Goal: Complete application form

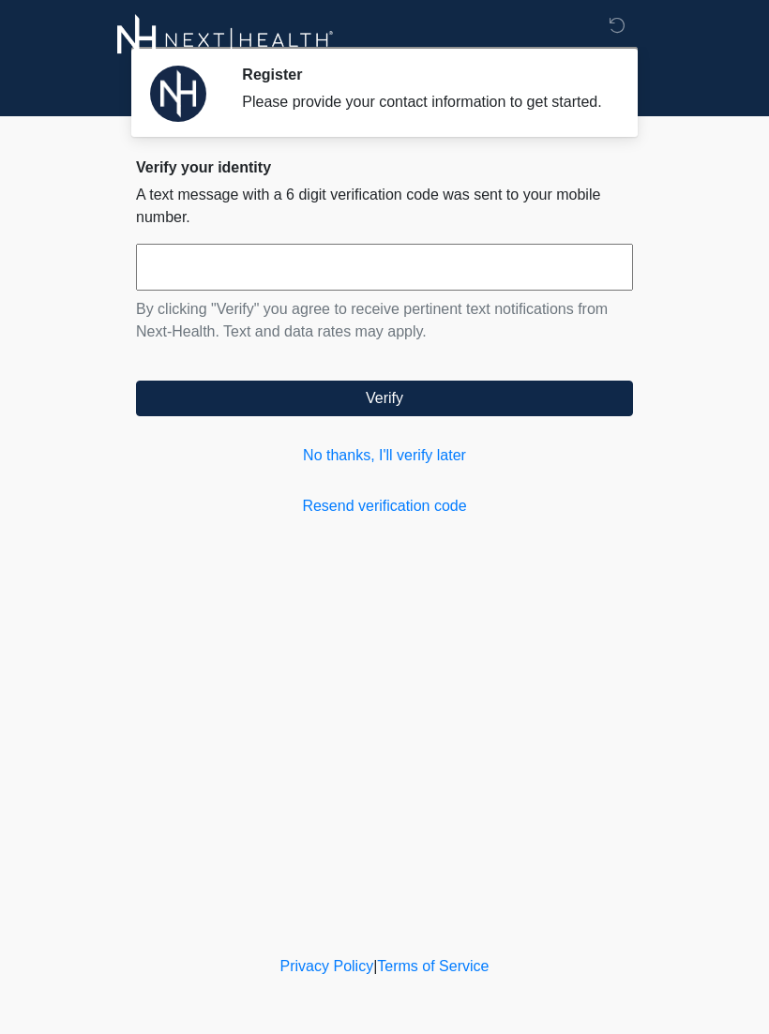
scroll to position [1, 0]
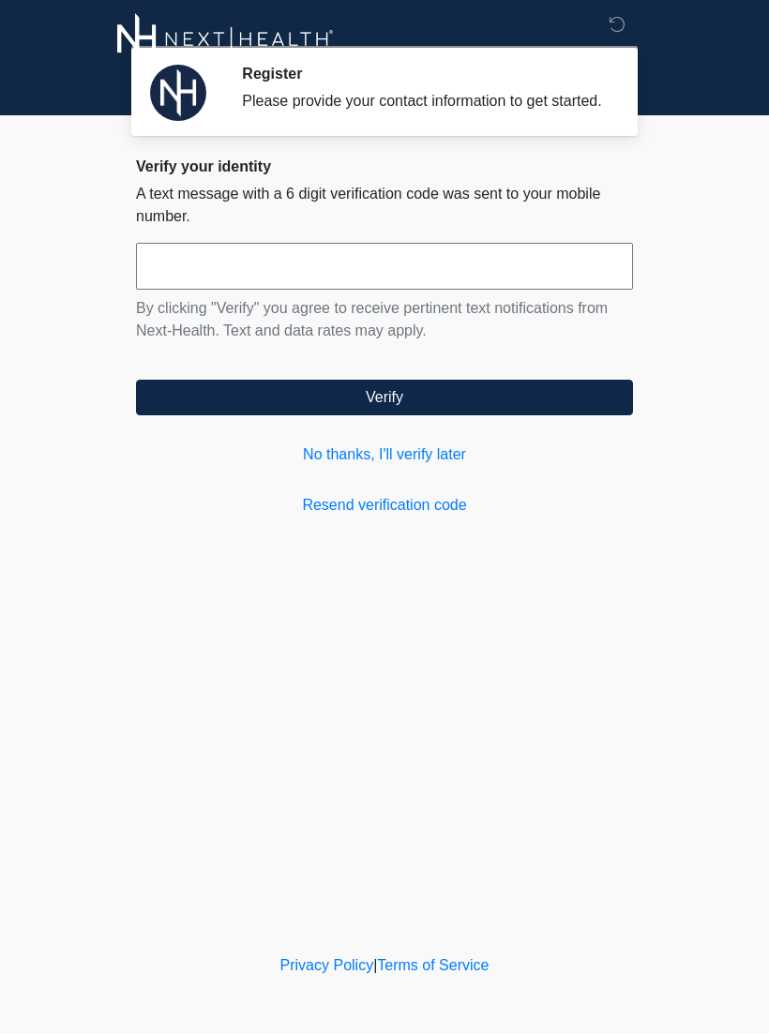
click at [418, 518] on link "Resend verification code" at bounding box center [384, 506] width 497 height 23
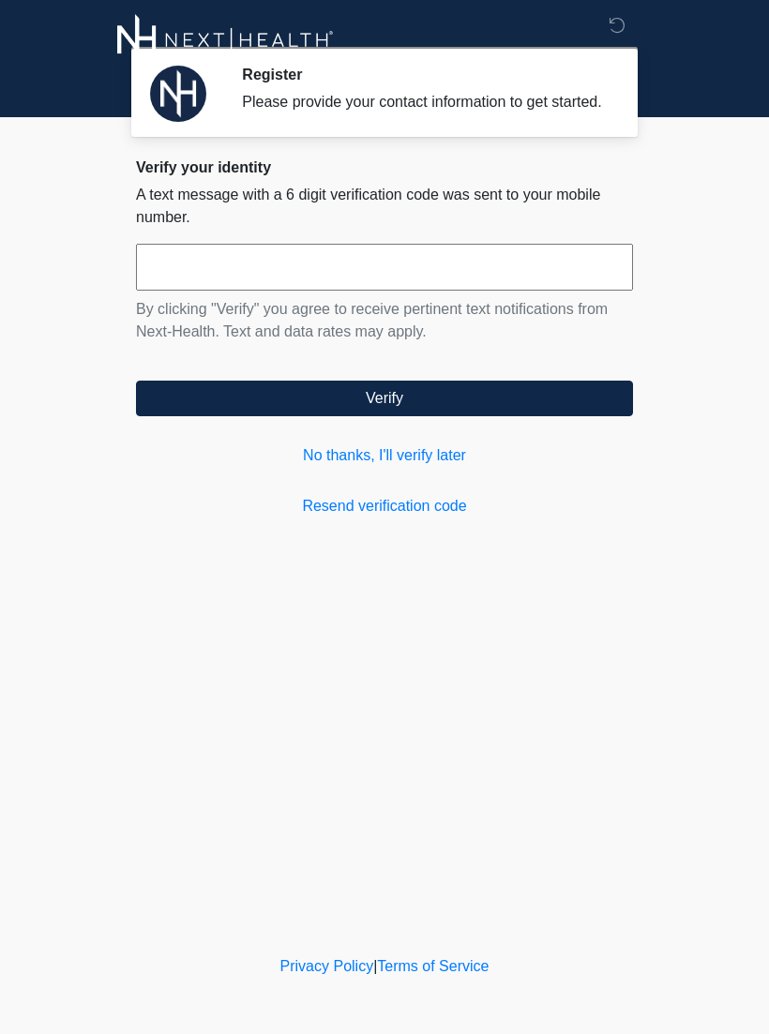
click at [414, 518] on link "Resend verification code" at bounding box center [384, 506] width 497 height 23
click at [384, 518] on link "Resend verification code" at bounding box center [384, 506] width 497 height 23
click at [383, 518] on link "Resend verification code" at bounding box center [384, 506] width 497 height 23
click at [338, 518] on link "Resend verification code" at bounding box center [384, 506] width 497 height 23
click at [334, 467] on link "No thanks, I'll verify later" at bounding box center [384, 455] width 497 height 23
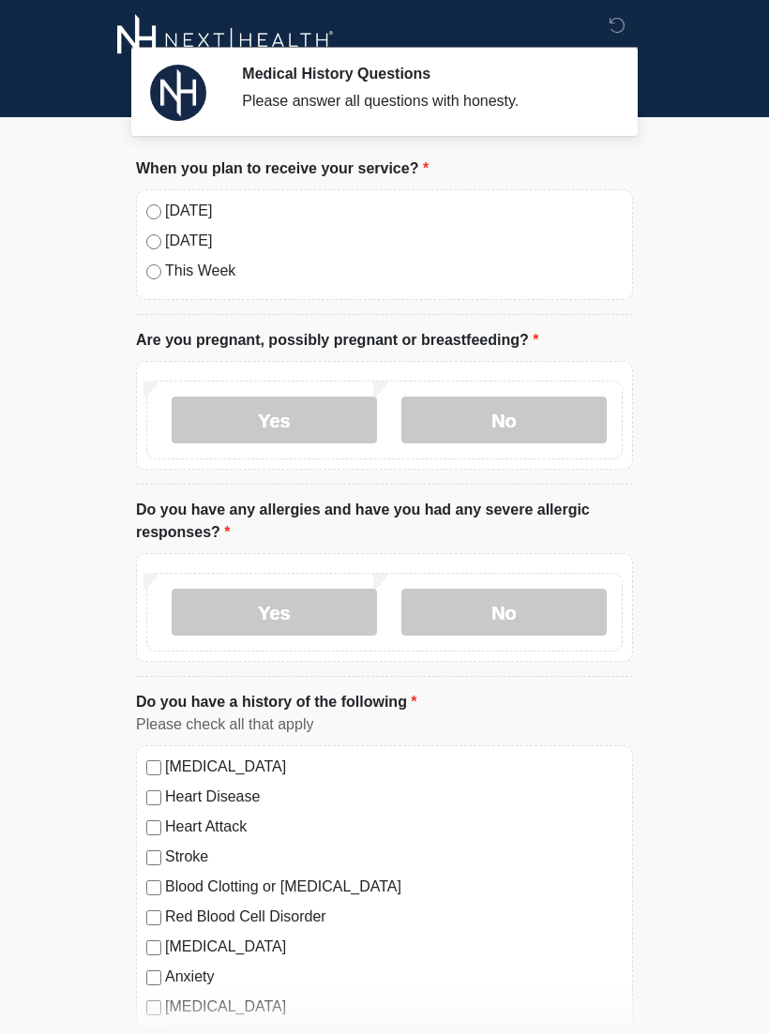
click at [560, 418] on label "No" at bounding box center [503, 420] width 205 height 47
click at [563, 617] on label "No" at bounding box center [503, 612] width 205 height 47
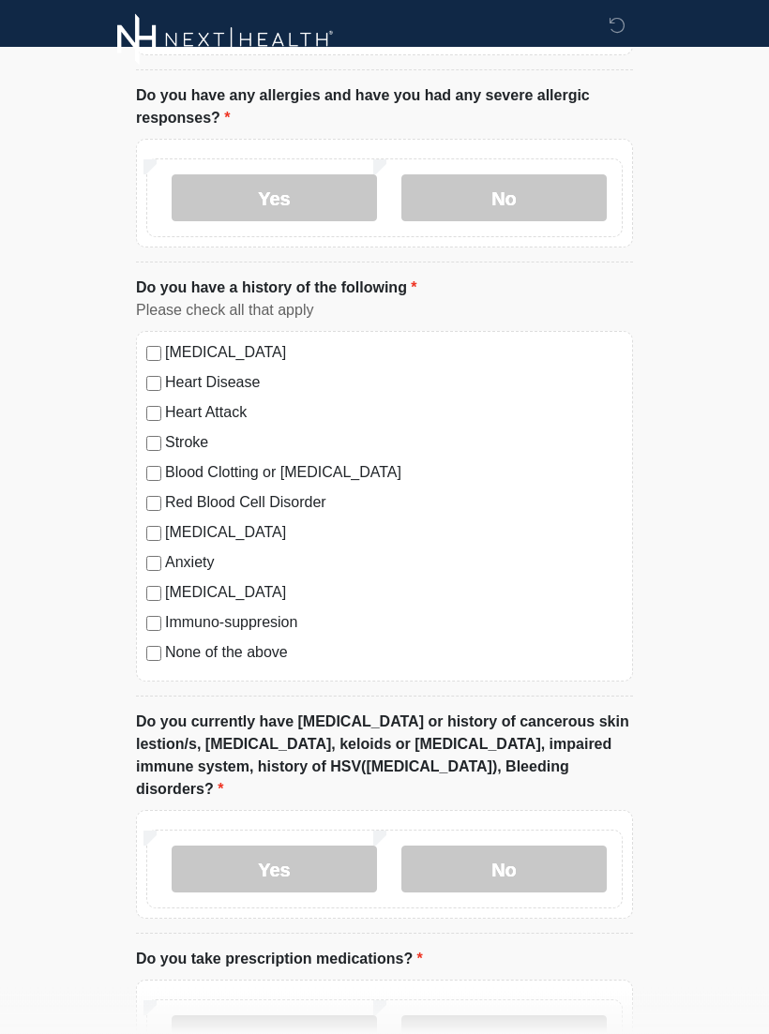
scroll to position [415, 0]
click at [483, 850] on label "No" at bounding box center [503, 869] width 205 height 47
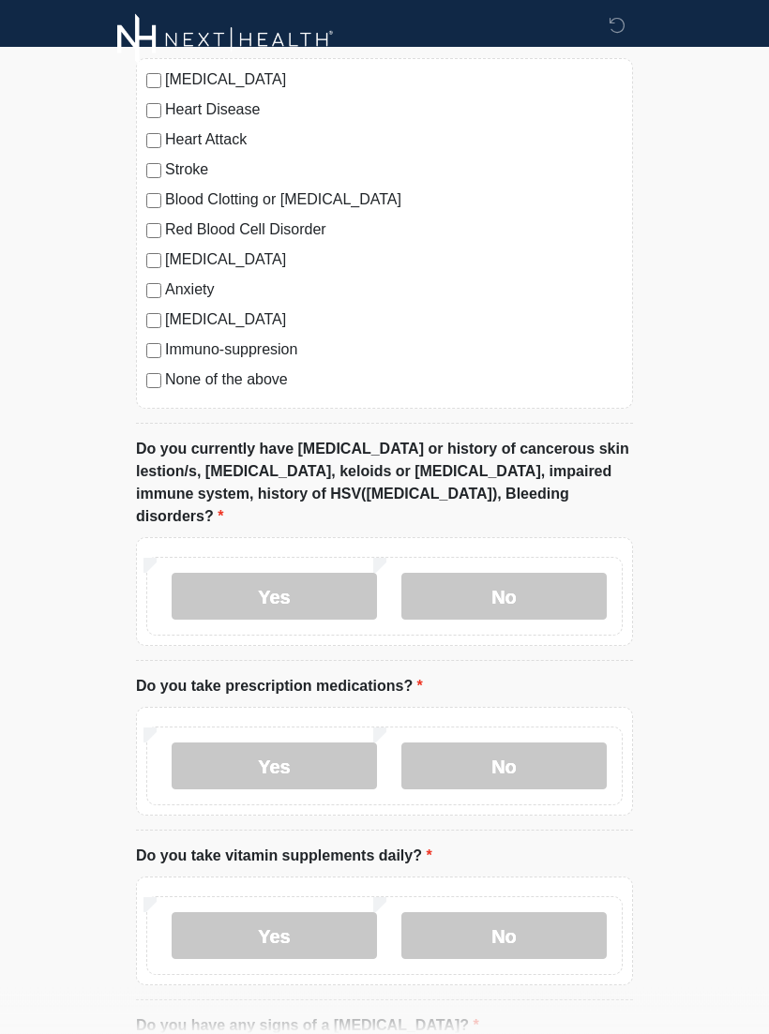
scroll to position [688, 0]
click at [519, 743] on label "No" at bounding box center [503, 766] width 205 height 47
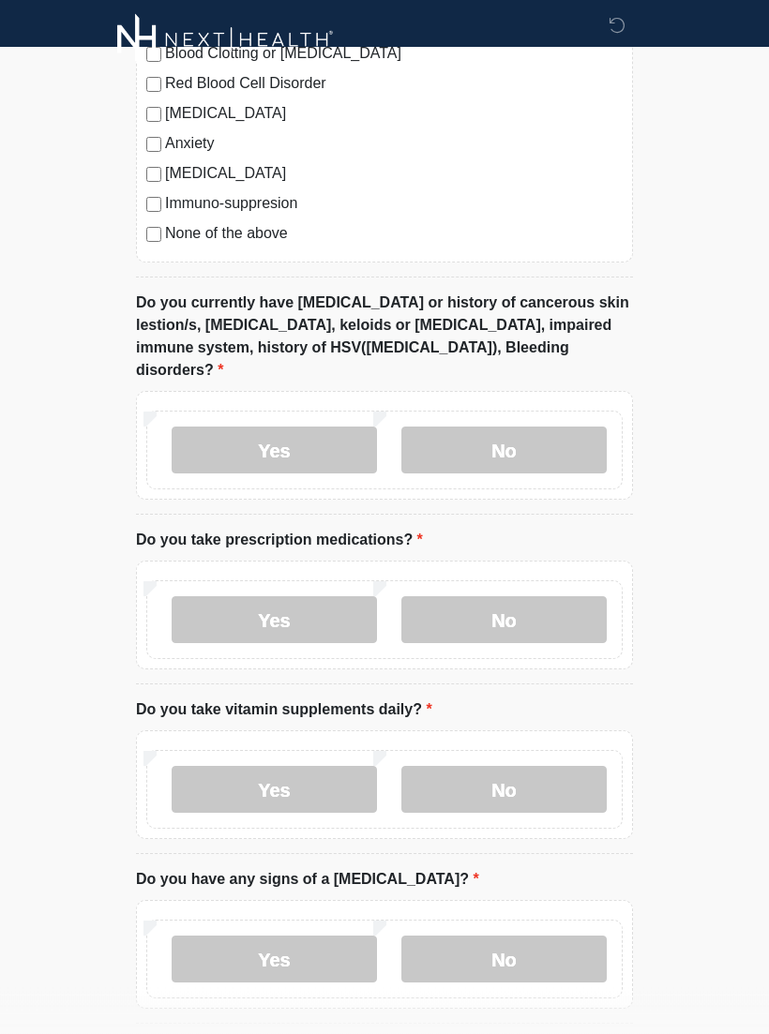
scroll to position [835, 0]
click at [493, 769] on label "No" at bounding box center [503, 789] width 205 height 47
click at [515, 937] on label "No" at bounding box center [503, 959] width 205 height 47
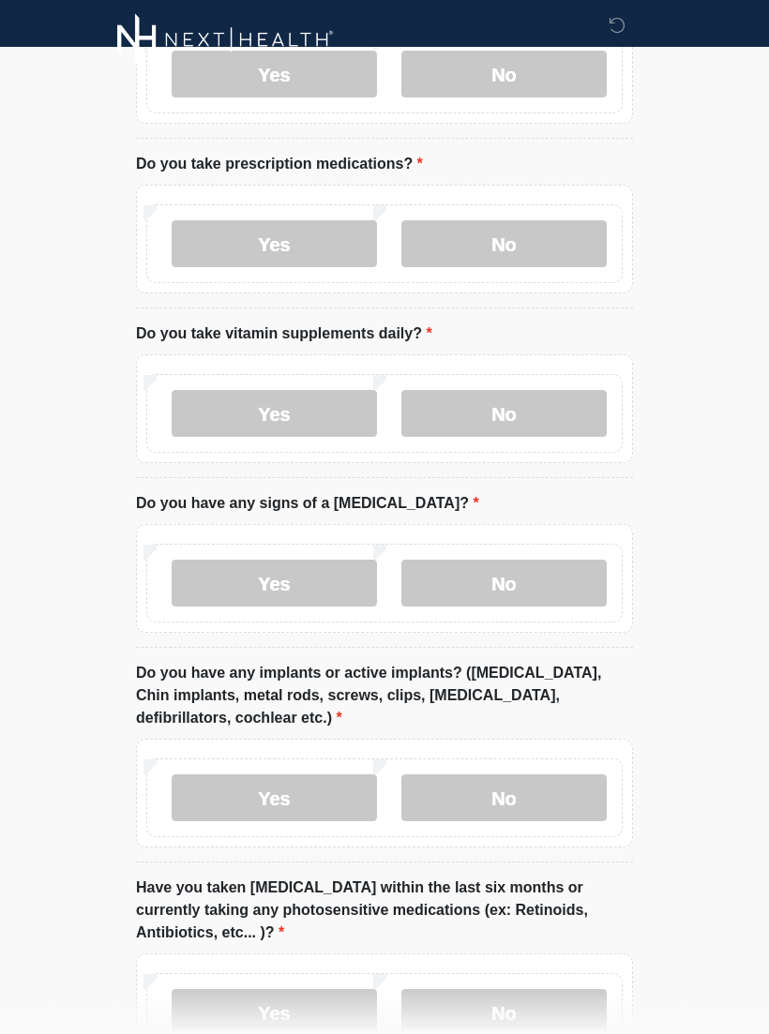
scroll to position [1211, 0]
click at [516, 774] on label "No" at bounding box center [503, 797] width 205 height 47
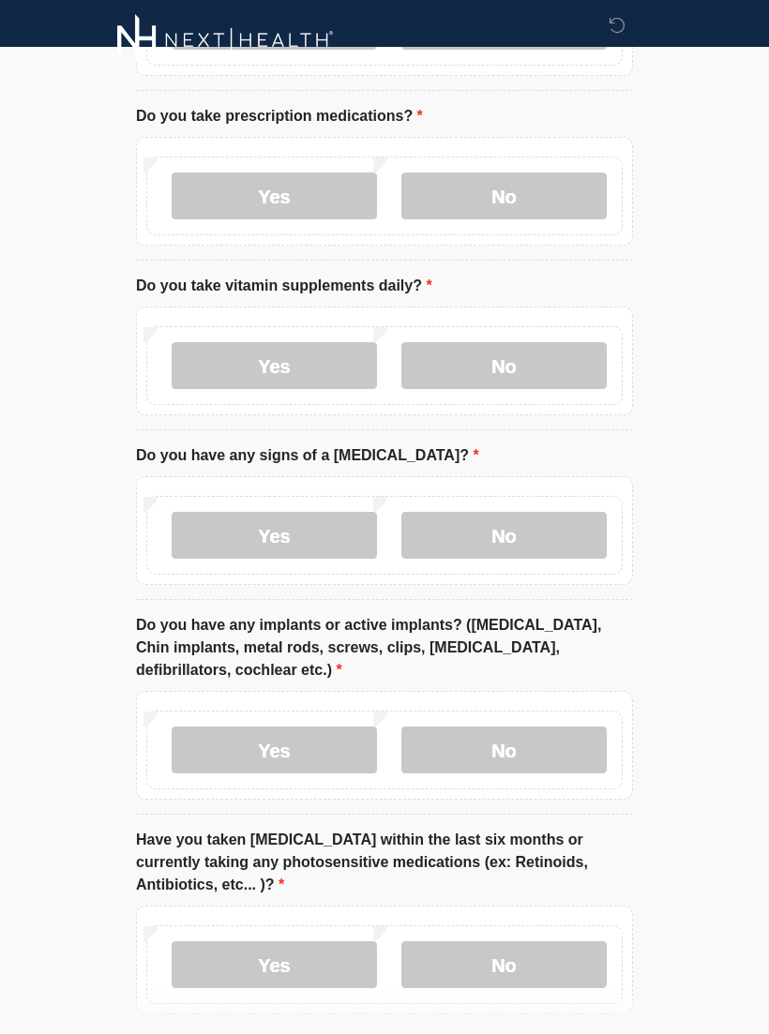
scroll to position [1347, 0]
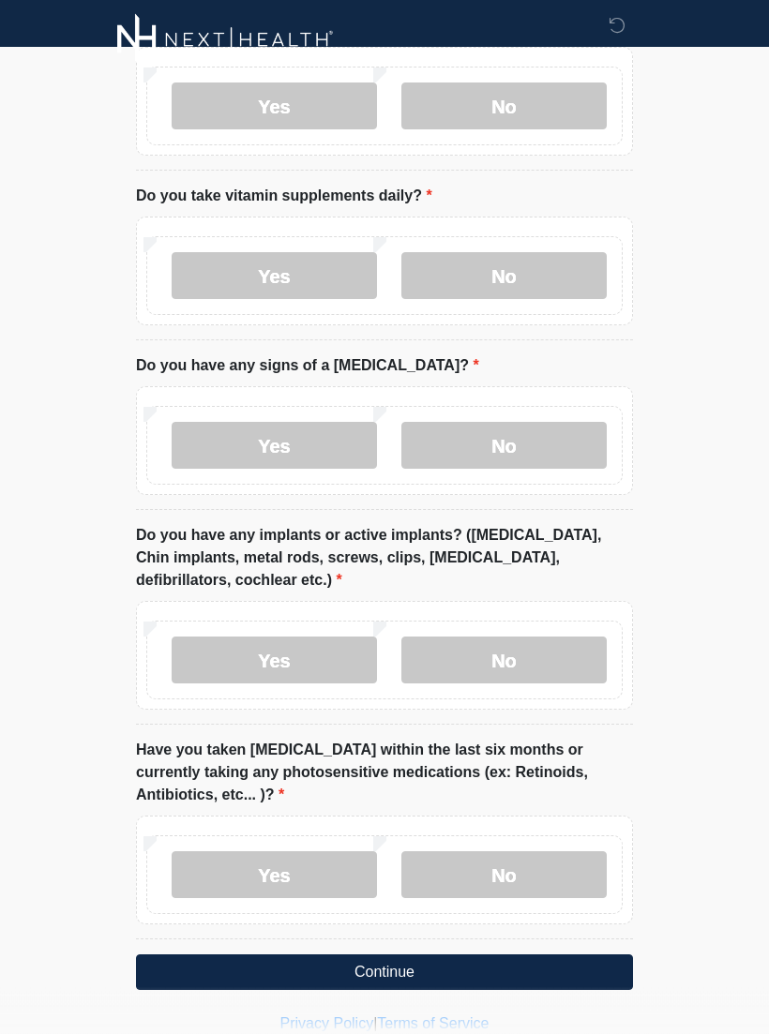
click at [489, 852] on label "No" at bounding box center [503, 875] width 205 height 47
click at [447, 955] on button "Continue" at bounding box center [384, 973] width 497 height 36
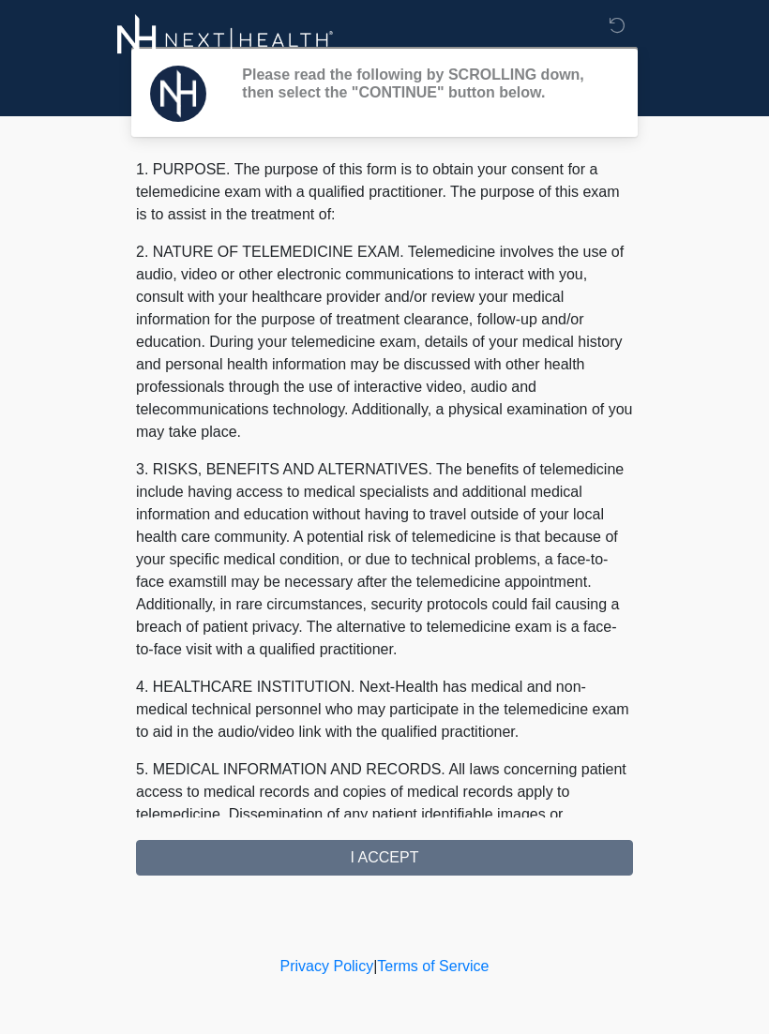
scroll to position [0, 0]
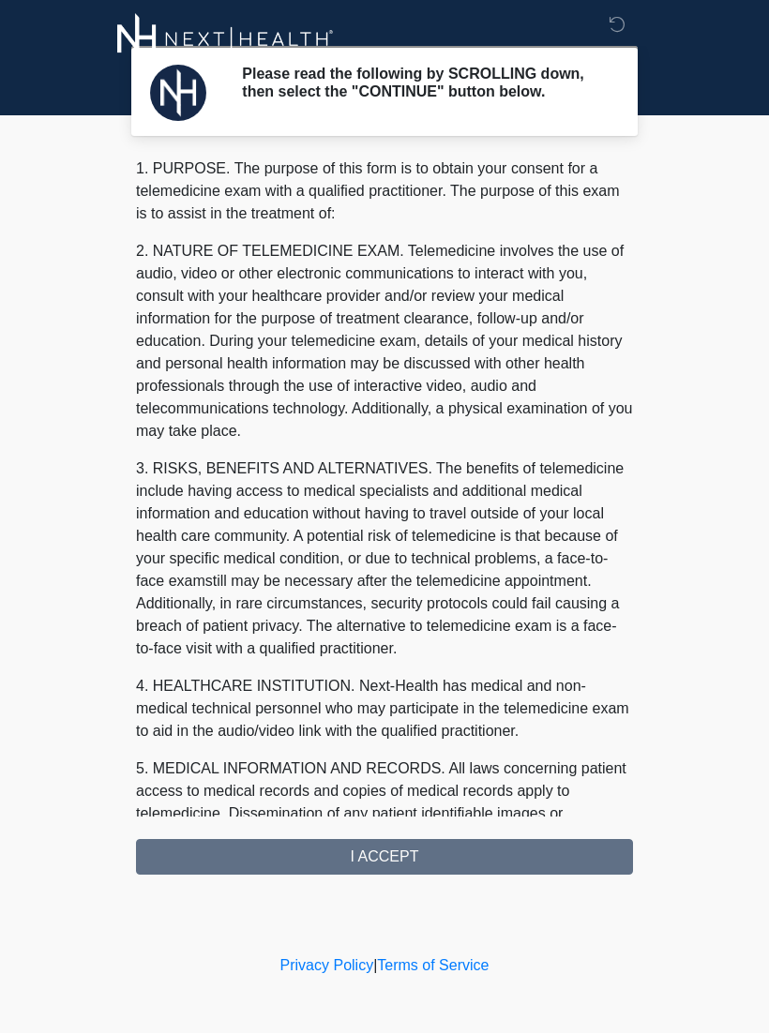
click at [436, 866] on div "1. PURPOSE. The purpose of this form is to obtain your consent for a telemedici…" at bounding box center [384, 516] width 497 height 717
click at [473, 859] on div "1. PURPOSE. The purpose of this form is to obtain your consent for a telemedici…" at bounding box center [384, 516] width 497 height 717
click at [422, 858] on div "1. PURPOSE. The purpose of this form is to obtain your consent for a telemedici…" at bounding box center [384, 516] width 497 height 717
click at [383, 855] on div "1. PURPOSE. The purpose of this form is to obtain your consent for a telemedici…" at bounding box center [384, 516] width 497 height 717
click at [383, 854] on div "1. PURPOSE. The purpose of this form is to obtain your consent for a telemedici…" at bounding box center [384, 516] width 497 height 717
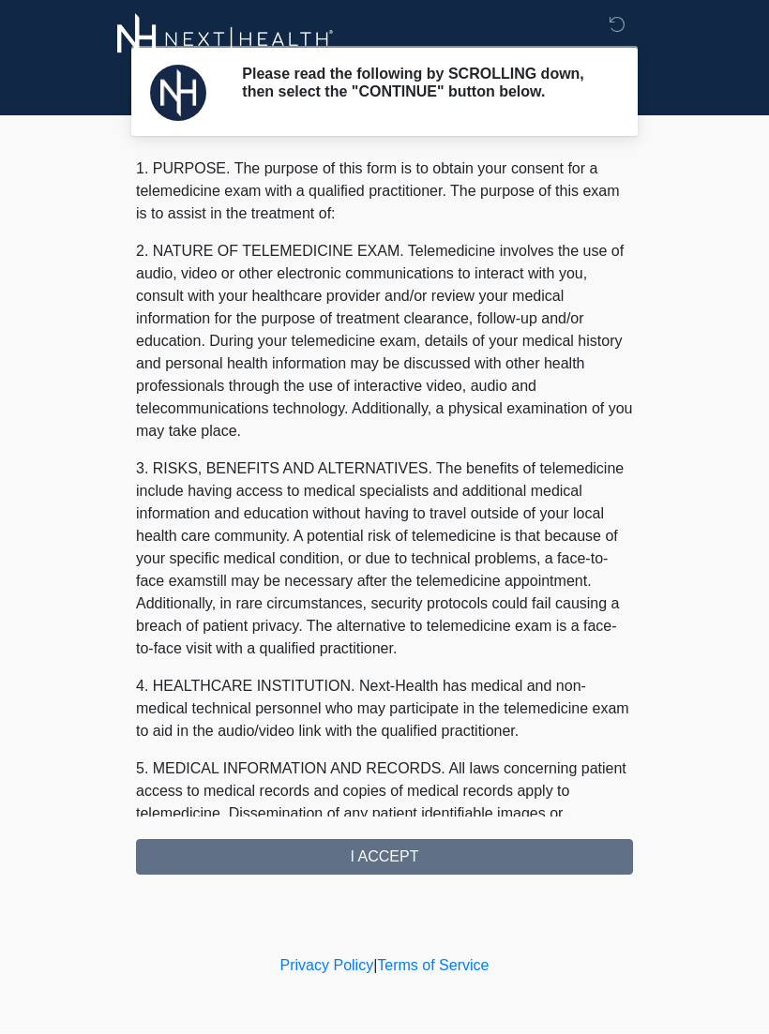
click at [390, 861] on div "1. PURPOSE. The purpose of this form is to obtain your consent for a telemedici…" at bounding box center [384, 516] width 497 height 717
click at [373, 857] on div "1. PURPOSE. The purpose of this form is to obtain your consent for a telemedici…" at bounding box center [384, 516] width 497 height 717
click at [399, 876] on div "1. PURPOSE. The purpose of this form is to obtain your consent for a telemedici…" at bounding box center [384, 516] width 497 height 717
click at [387, 876] on div "1. PURPOSE. The purpose of this form is to obtain your consent for a telemedici…" at bounding box center [384, 516] width 497 height 717
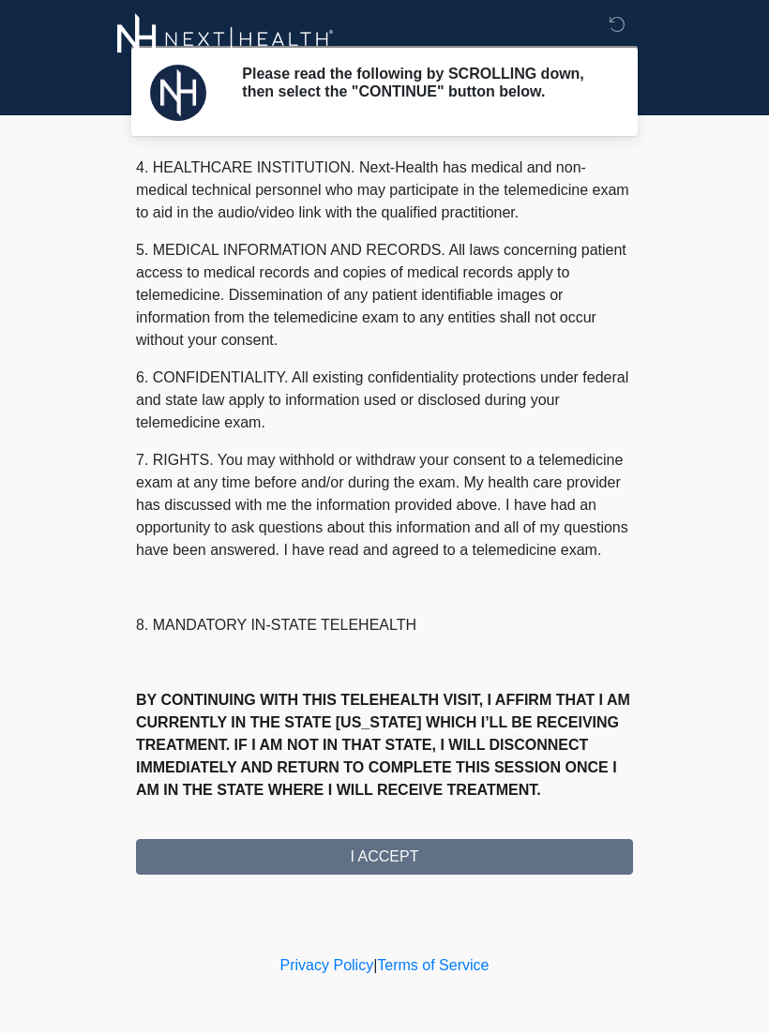
click at [292, 863] on div "1. PURPOSE. The purpose of this form is to obtain your consent for a telemedici…" at bounding box center [384, 516] width 497 height 717
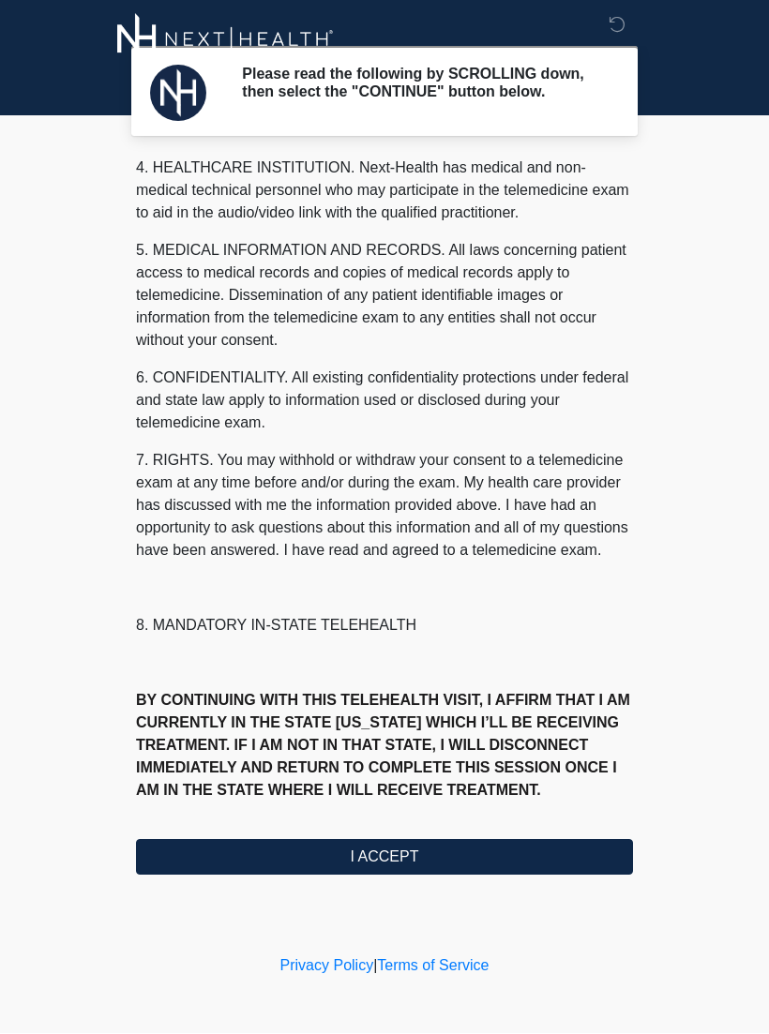
click at [306, 856] on button "I ACCEPT" at bounding box center [384, 858] width 497 height 36
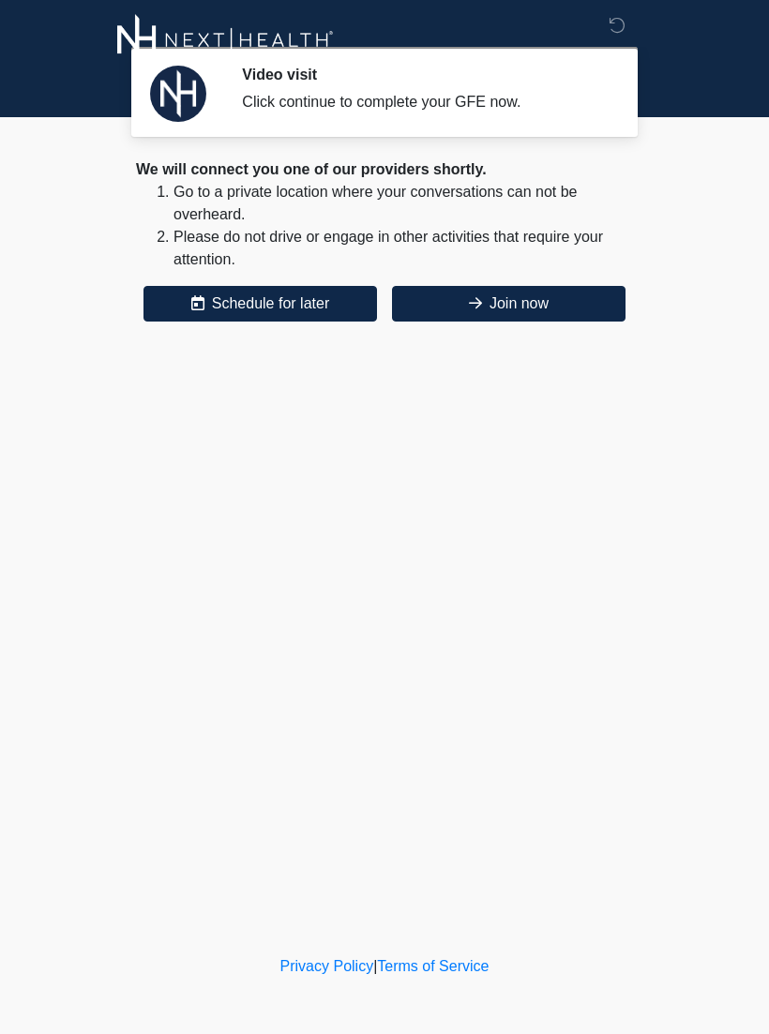
click at [506, 300] on button "Join now" at bounding box center [508, 304] width 233 height 36
